Goal: Transaction & Acquisition: Purchase product/service

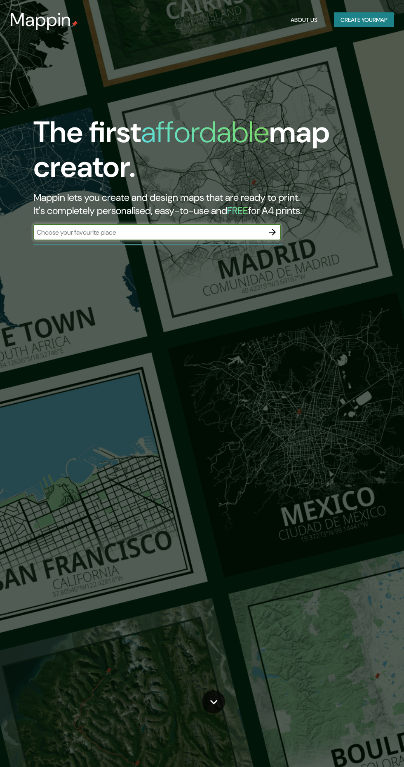
click at [276, 244] on div at bounding box center [157, 245] width 249 height 2
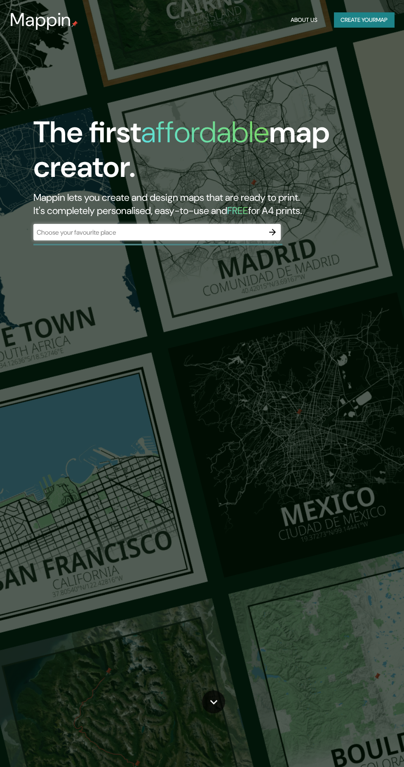
click at [271, 235] on icon "button" at bounding box center [272, 232] width 10 height 10
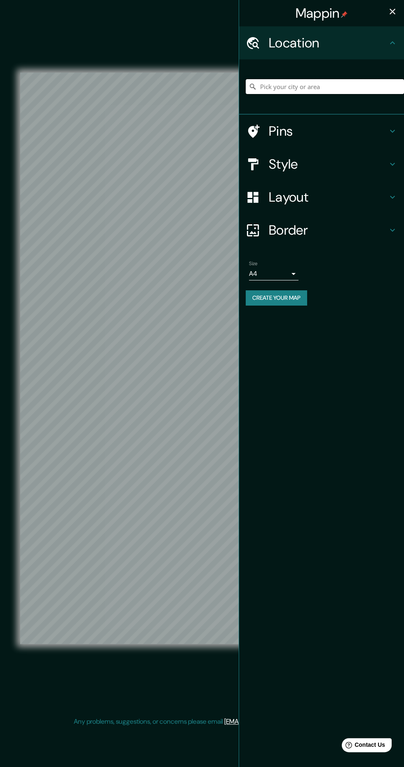
click at [376, 84] on input "Pick your city or area" at bounding box center [325, 86] width 158 height 15
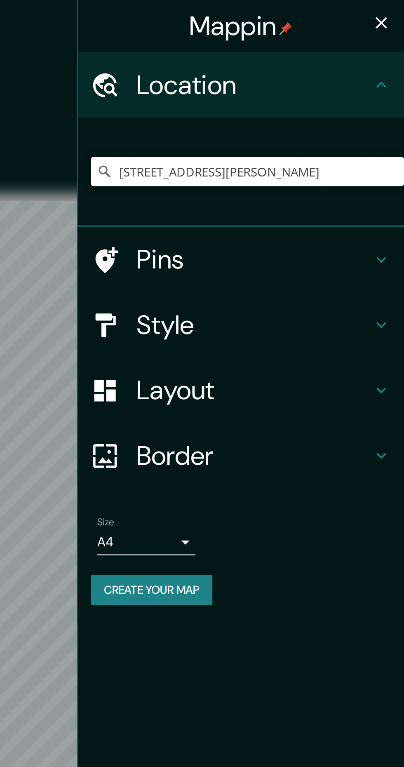
type input "[STREET_ADDRESS][PERSON_NAME]"
click at [398, 10] on button "button" at bounding box center [392, 11] width 16 height 16
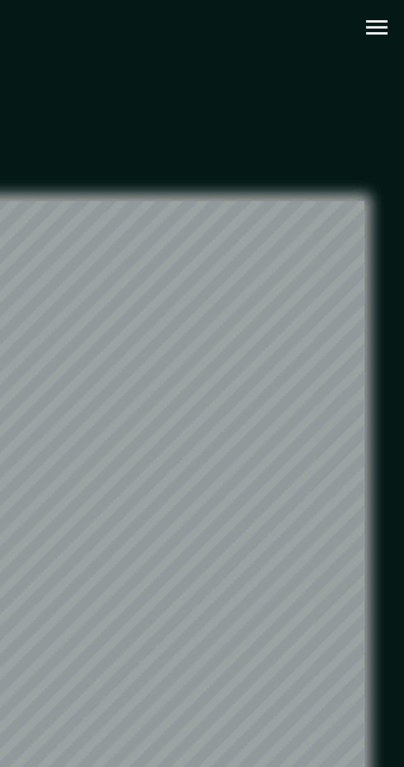
click at [390, 9] on icon "button" at bounding box center [390, 14] width 14 height 14
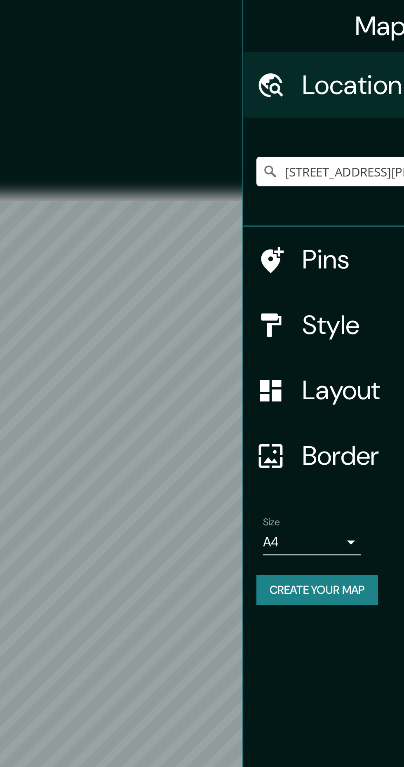
click at [206, 73] on div "© Mapbox © OpenStreetMap Improve this map" at bounding box center [202, 358] width 364 height 690
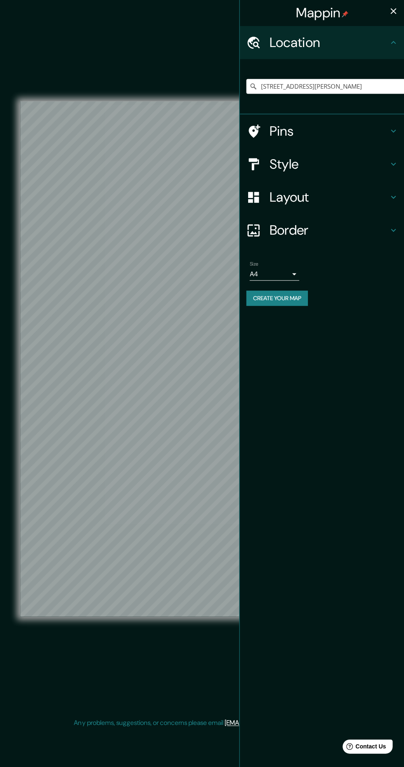
click at [392, 12] on icon "button" at bounding box center [393, 12] width 6 height 6
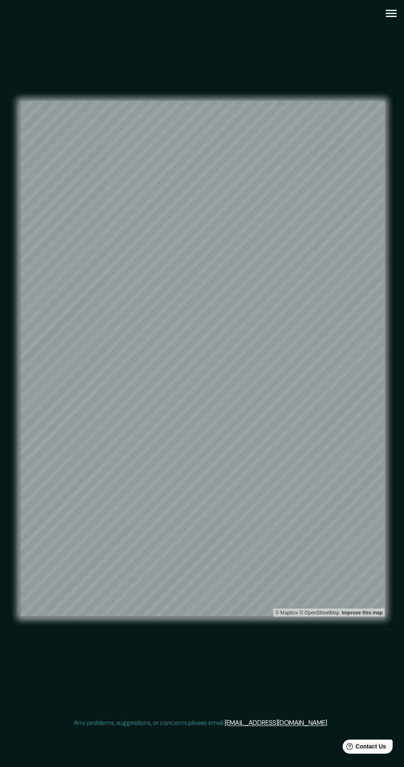
click at [394, 14] on icon "button" at bounding box center [390, 14] width 14 height 14
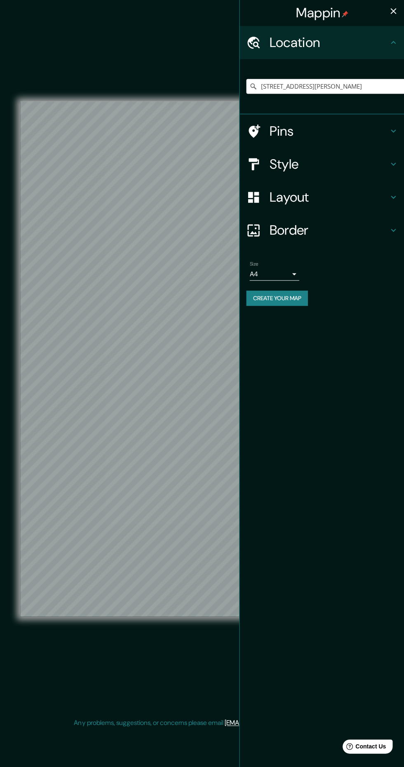
click at [344, 201] on h4 "Layout" at bounding box center [328, 197] width 119 height 16
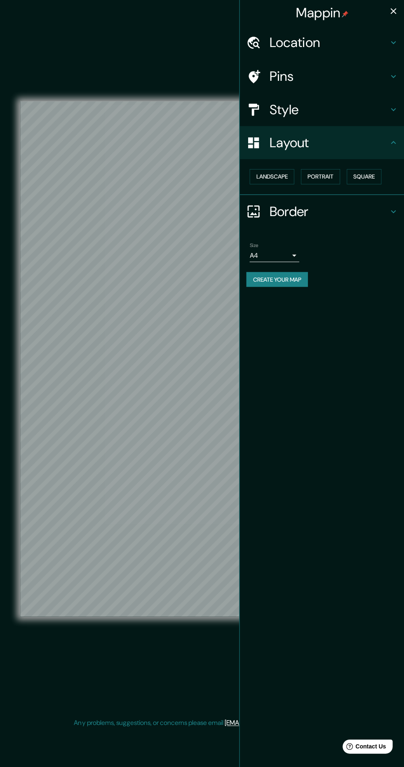
click at [285, 180] on button "Landscape" at bounding box center [271, 176] width 45 height 15
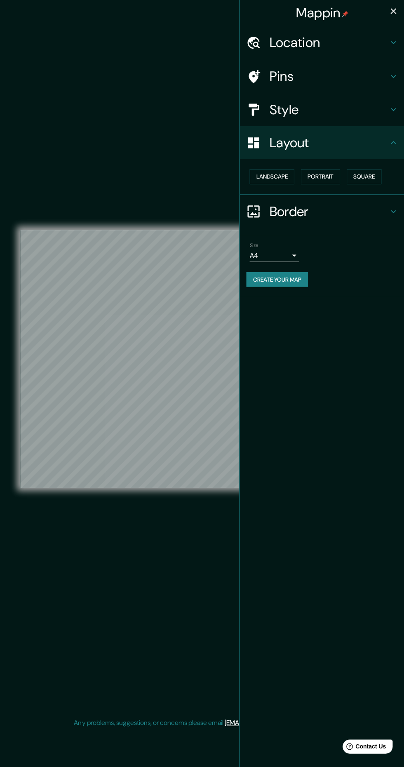
click at [53, 168] on div "© Mapbox © OpenStreetMap Improve this map" at bounding box center [202, 358] width 364 height 690
click at [279, 198] on div "Border" at bounding box center [321, 211] width 165 height 33
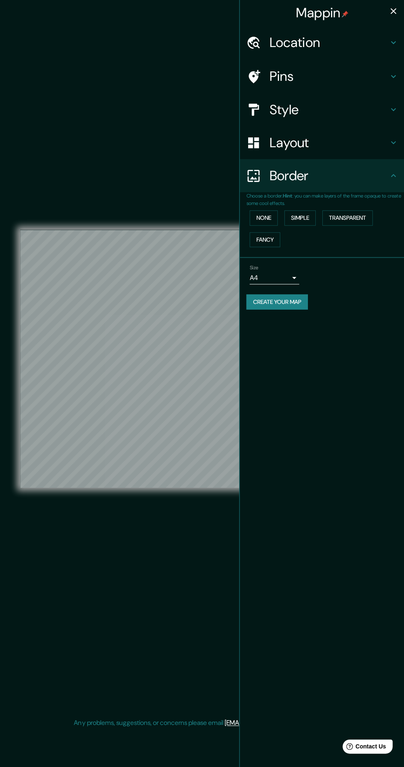
click at [317, 137] on h4 "Layout" at bounding box center [328, 142] width 119 height 16
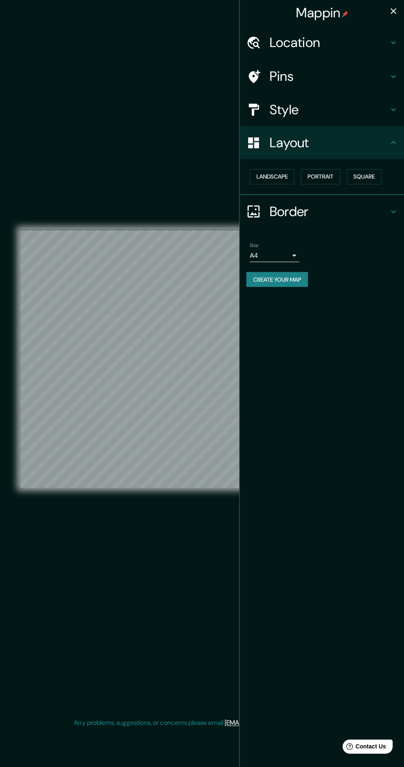
click at [337, 179] on button "Portrait" at bounding box center [319, 176] width 39 height 15
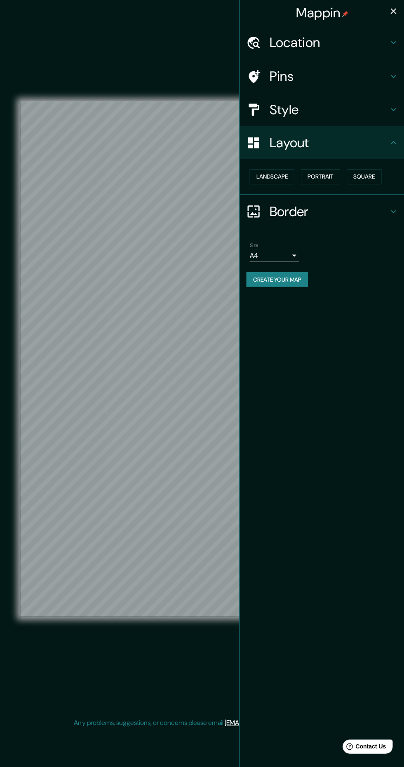
click at [374, 179] on button "Square" at bounding box center [363, 176] width 35 height 15
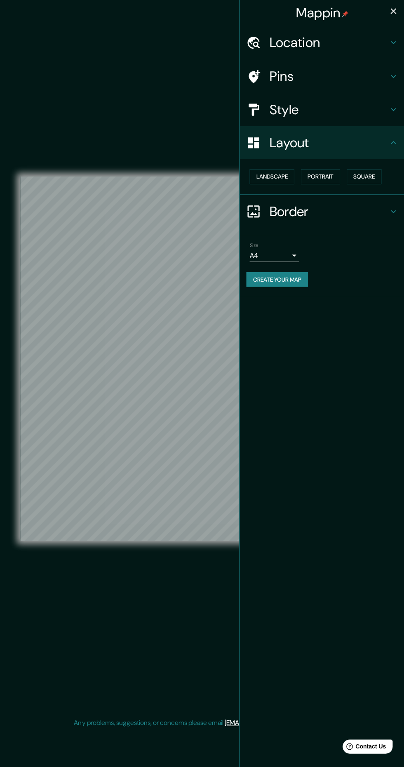
click at [329, 179] on button "Portrait" at bounding box center [319, 176] width 39 height 15
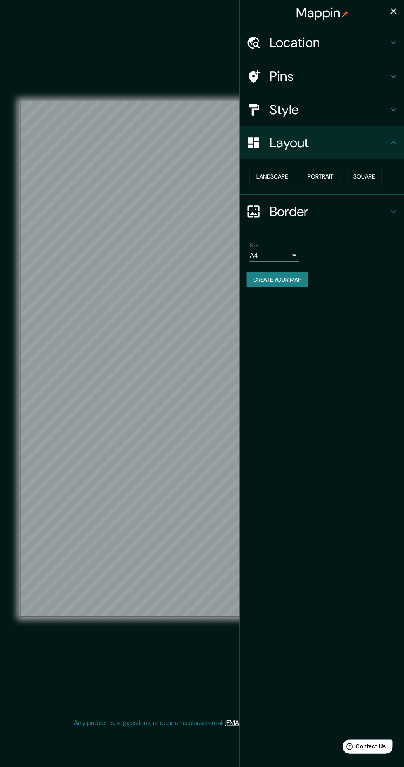
click at [337, 120] on div "Style" at bounding box center [321, 109] width 165 height 33
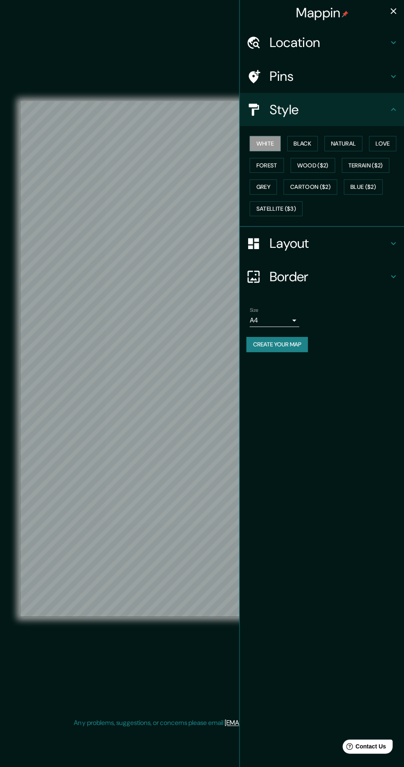
click at [272, 167] on button "Forest" at bounding box center [266, 165] width 34 height 15
click at [386, 166] on button "Terrain ($2)" at bounding box center [365, 165] width 48 height 15
click at [263, 186] on button "Grey" at bounding box center [262, 186] width 27 height 15
click at [300, 342] on button "Create your map" at bounding box center [276, 343] width 61 height 15
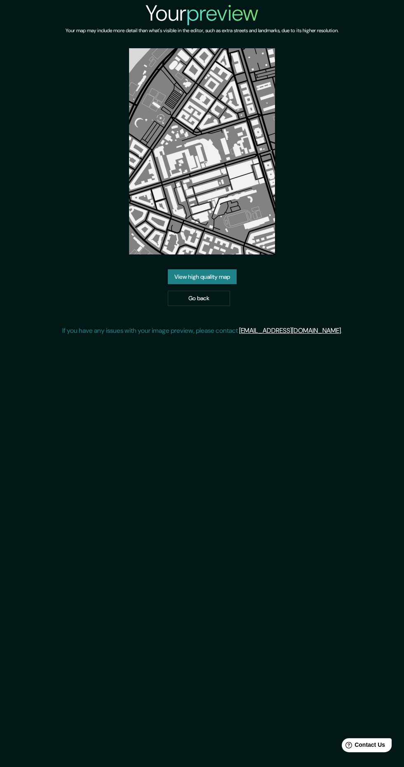
click at [169, 275] on link "View high quality map" at bounding box center [202, 276] width 69 height 15
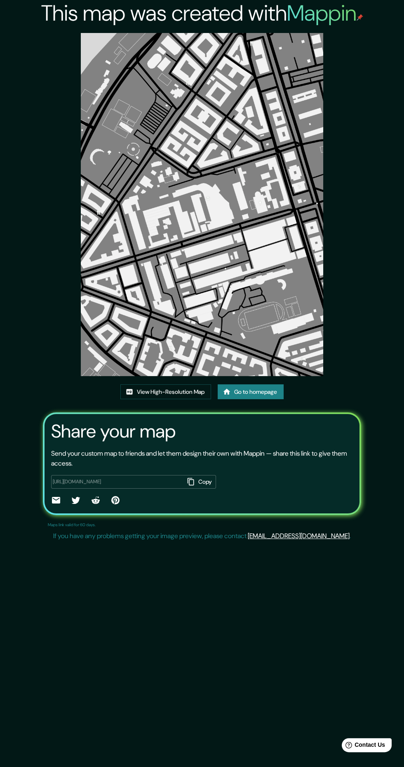
click at [183, 390] on link "View High-Resolution Map" at bounding box center [165, 391] width 91 height 15
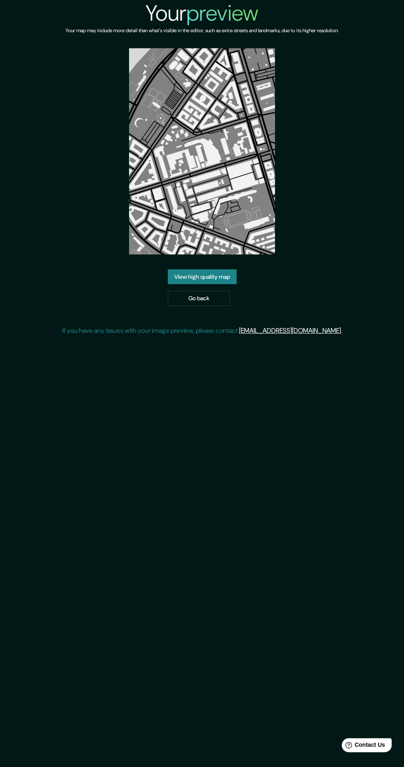
click at [215, 303] on link "Go back" at bounding box center [199, 298] width 62 height 15
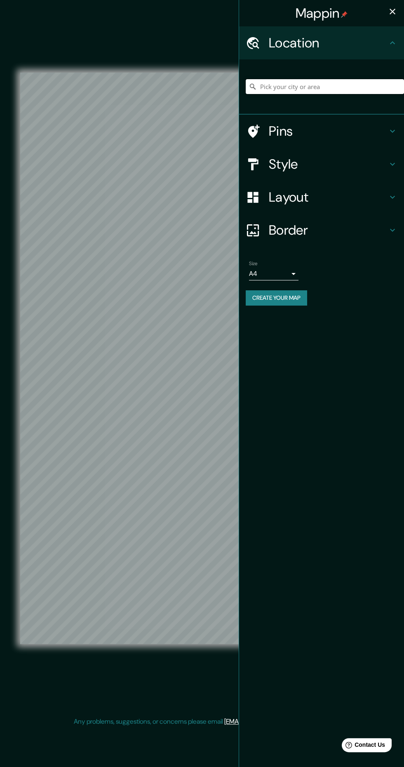
click at [344, 88] on input "Pick your city or area" at bounding box center [325, 86] width 158 height 15
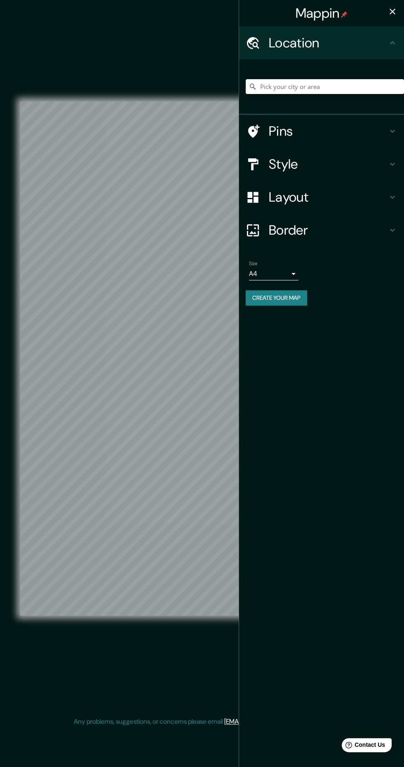
click at [342, 90] on input "Pick your city or area" at bounding box center [325, 86] width 158 height 15
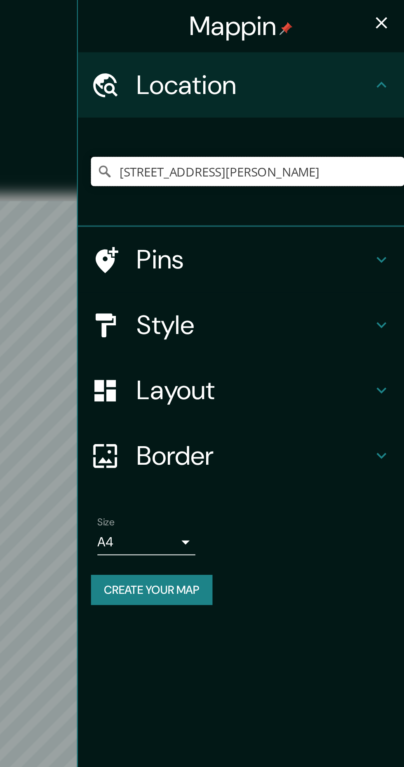
type input "[STREET_ADDRESS][PERSON_NAME]"
click at [399, 16] on button "button" at bounding box center [392, 11] width 16 height 16
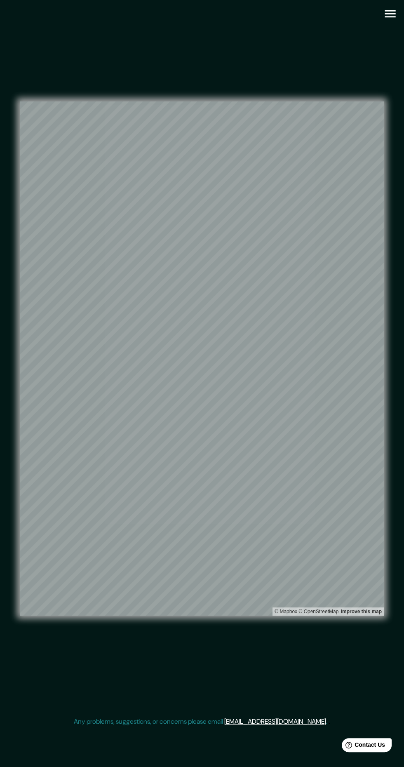
scroll to position [7, 0]
click at [387, 10] on icon "button" at bounding box center [390, 13] width 11 height 7
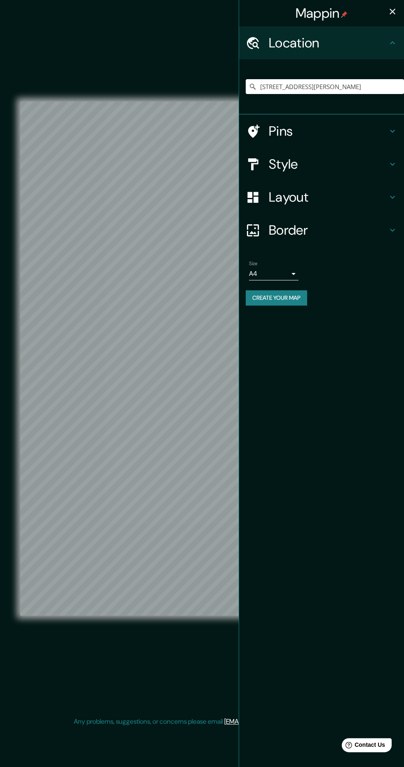
click at [359, 201] on h4 "Layout" at bounding box center [328, 197] width 119 height 16
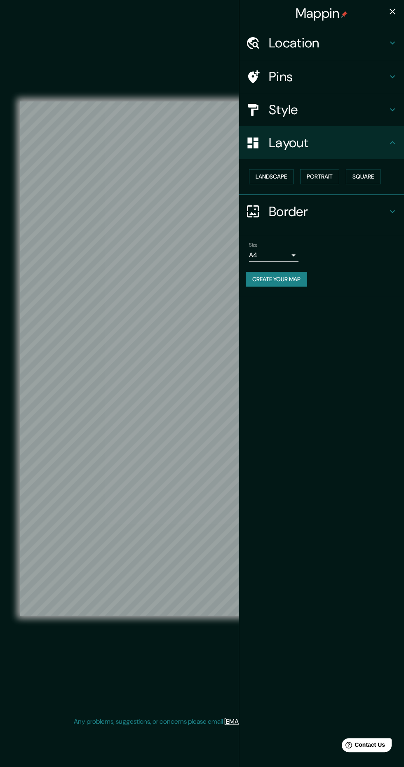
click at [359, 114] on h4 "Style" at bounding box center [328, 109] width 119 height 16
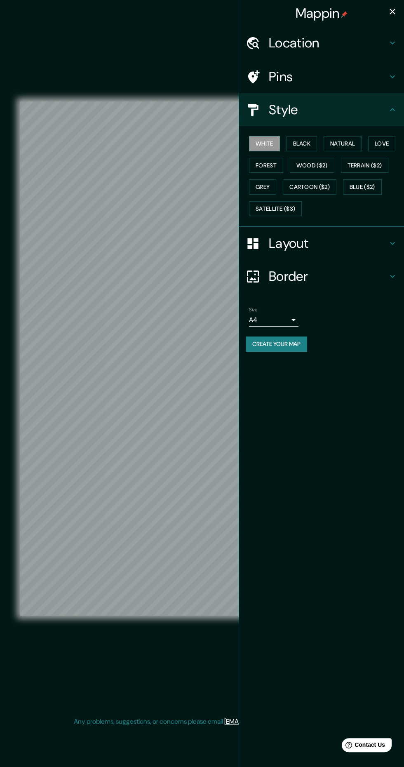
click at [317, 148] on button "Black" at bounding box center [301, 143] width 31 height 15
click at [270, 191] on button "Grey" at bounding box center [262, 186] width 27 height 15
click at [302, 143] on button "Black" at bounding box center [301, 143] width 31 height 15
click at [386, 143] on button "Love" at bounding box center [381, 143] width 27 height 15
click at [276, 144] on button "White" at bounding box center [264, 143] width 31 height 15
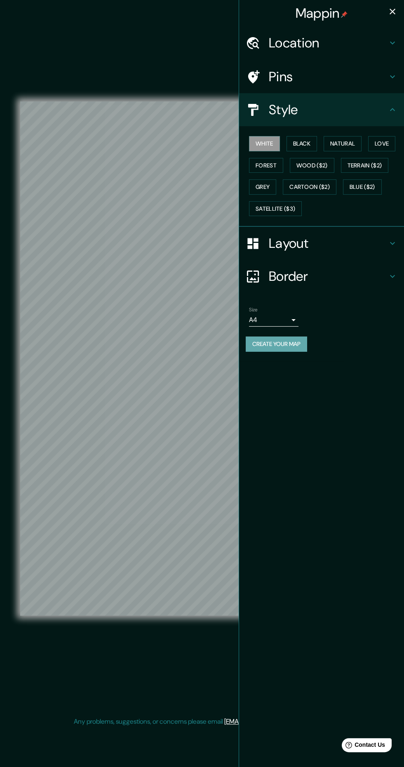
click at [295, 347] on button "Create your map" at bounding box center [276, 343] width 61 height 15
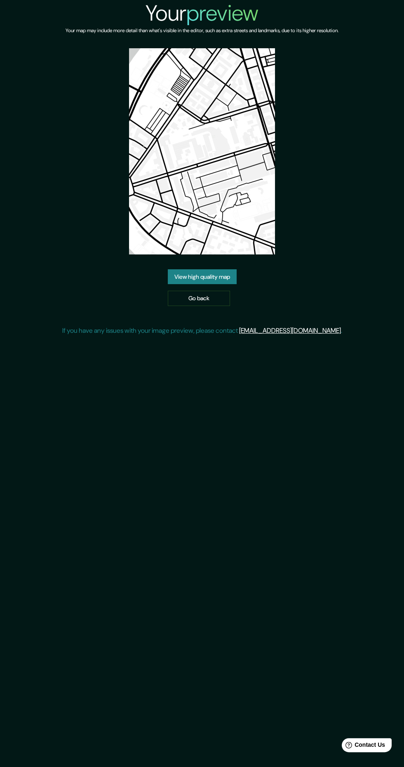
click at [169, 272] on link "View high quality map" at bounding box center [202, 276] width 69 height 15
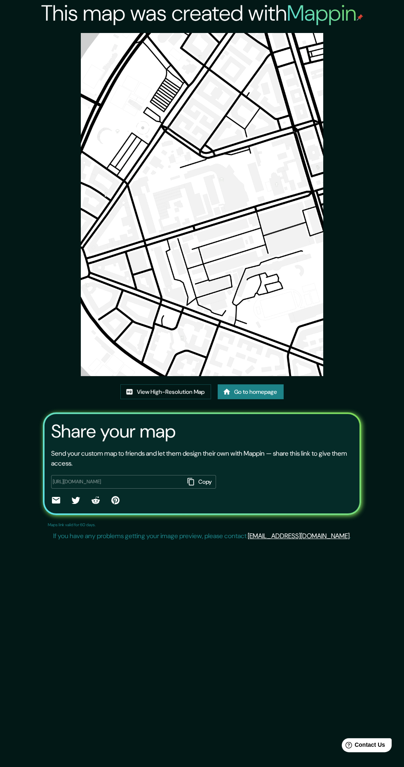
click at [144, 392] on link "View High-Resolution Map" at bounding box center [165, 391] width 91 height 15
